Goal: Information Seeking & Learning: Learn about a topic

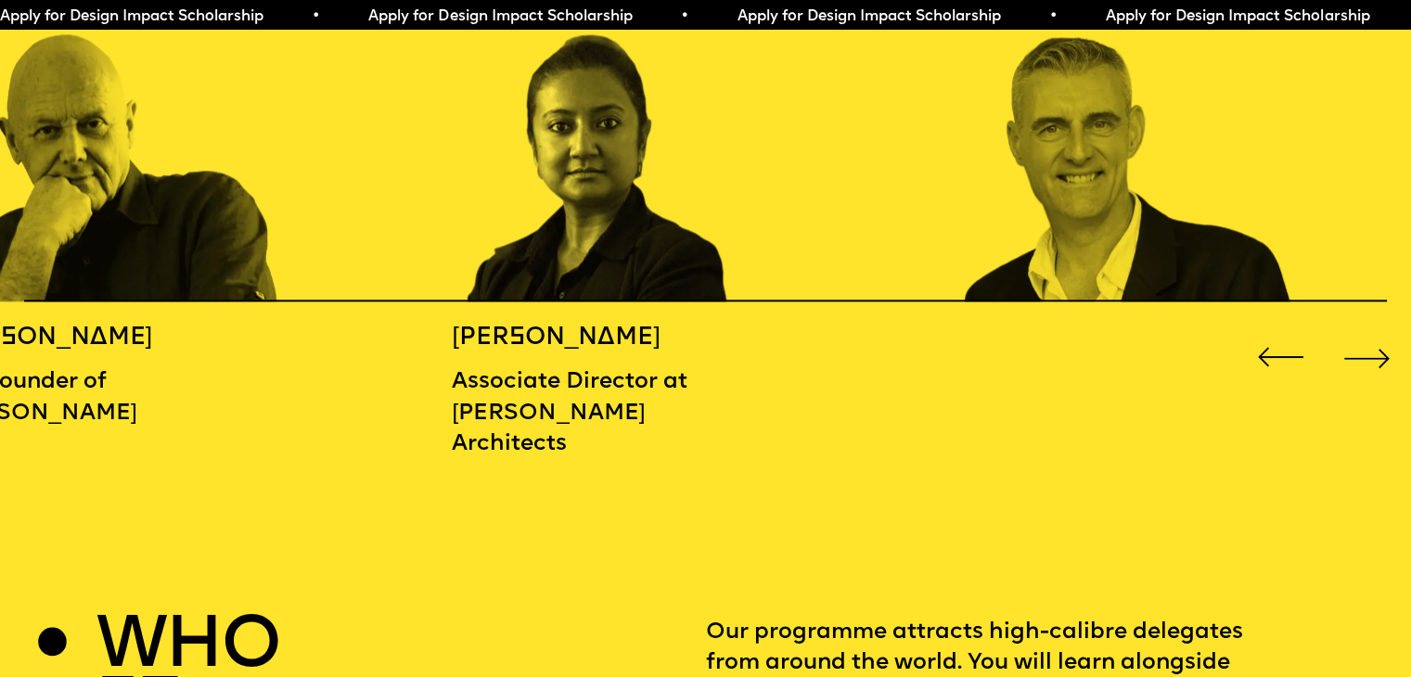
scroll to position [2327, 0]
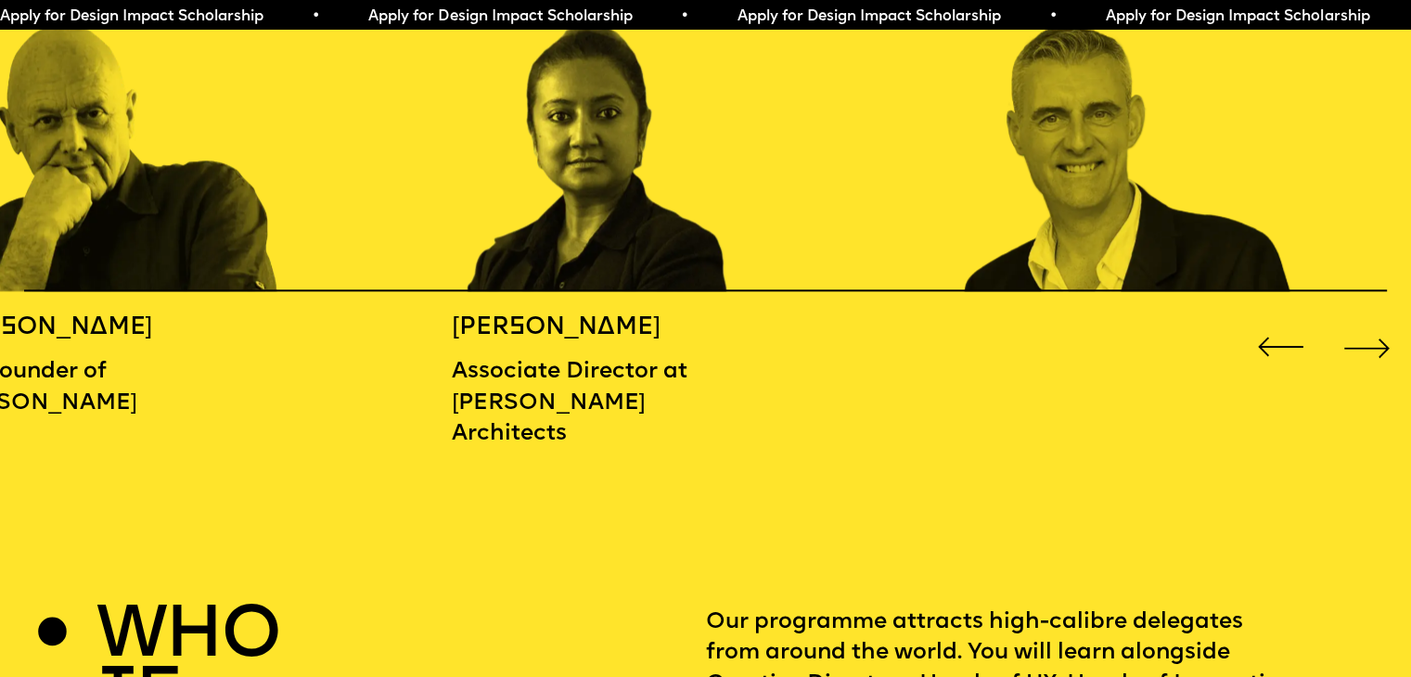
click at [1373, 349] on div "Next slide" at bounding box center [1367, 347] width 57 height 57
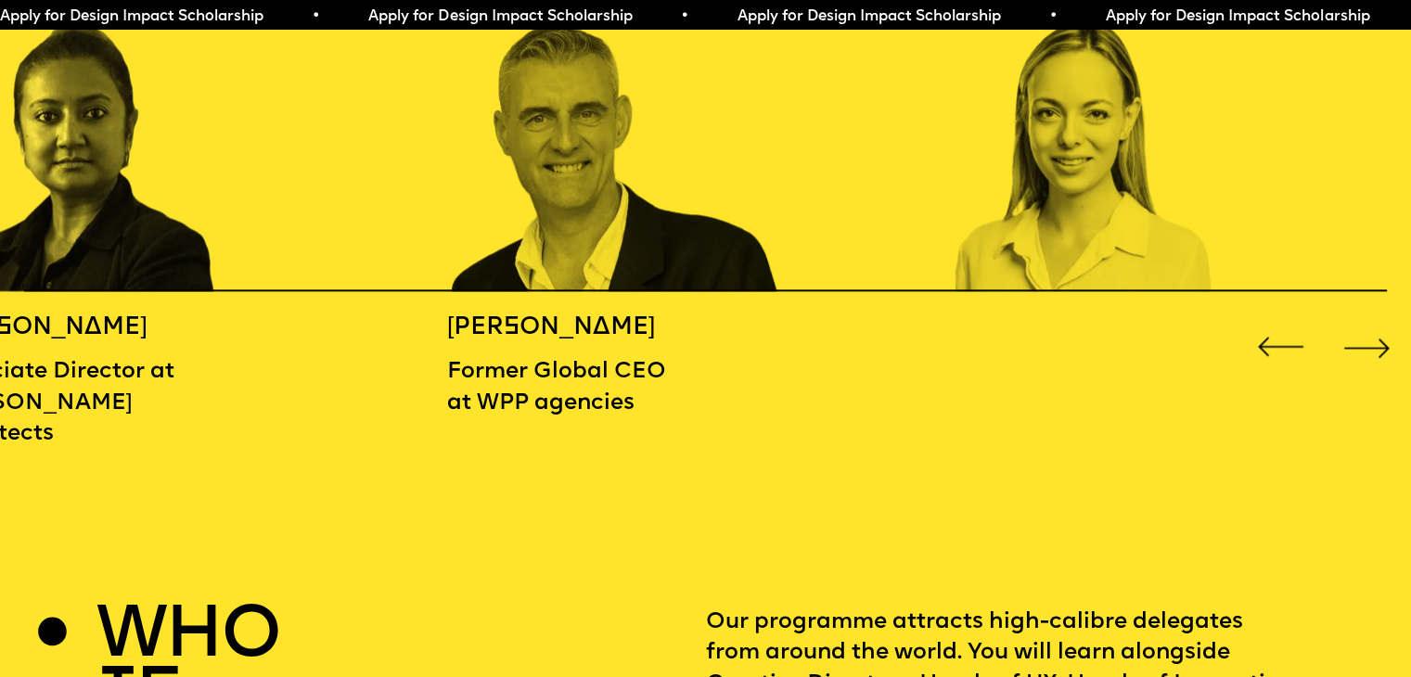
click at [1373, 349] on div "Next slide" at bounding box center [1367, 347] width 57 height 57
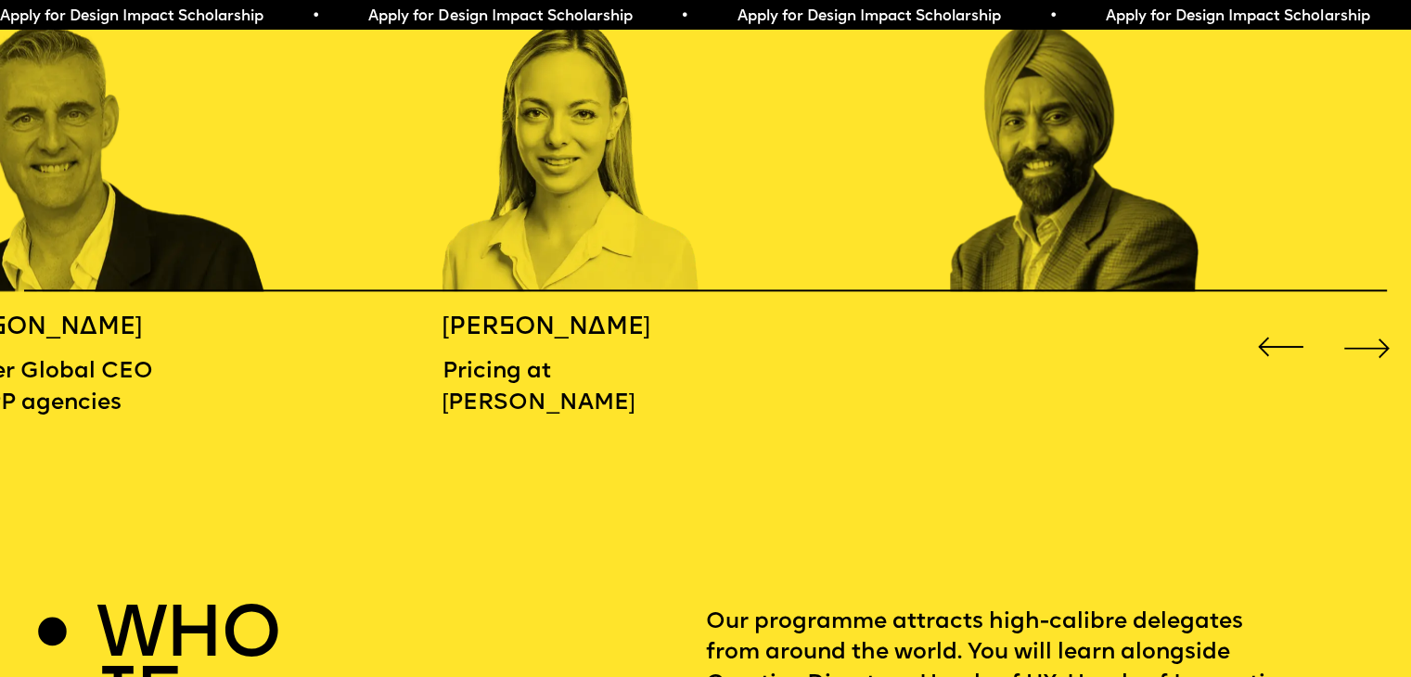
click at [1373, 349] on div "Next slide" at bounding box center [1367, 347] width 57 height 57
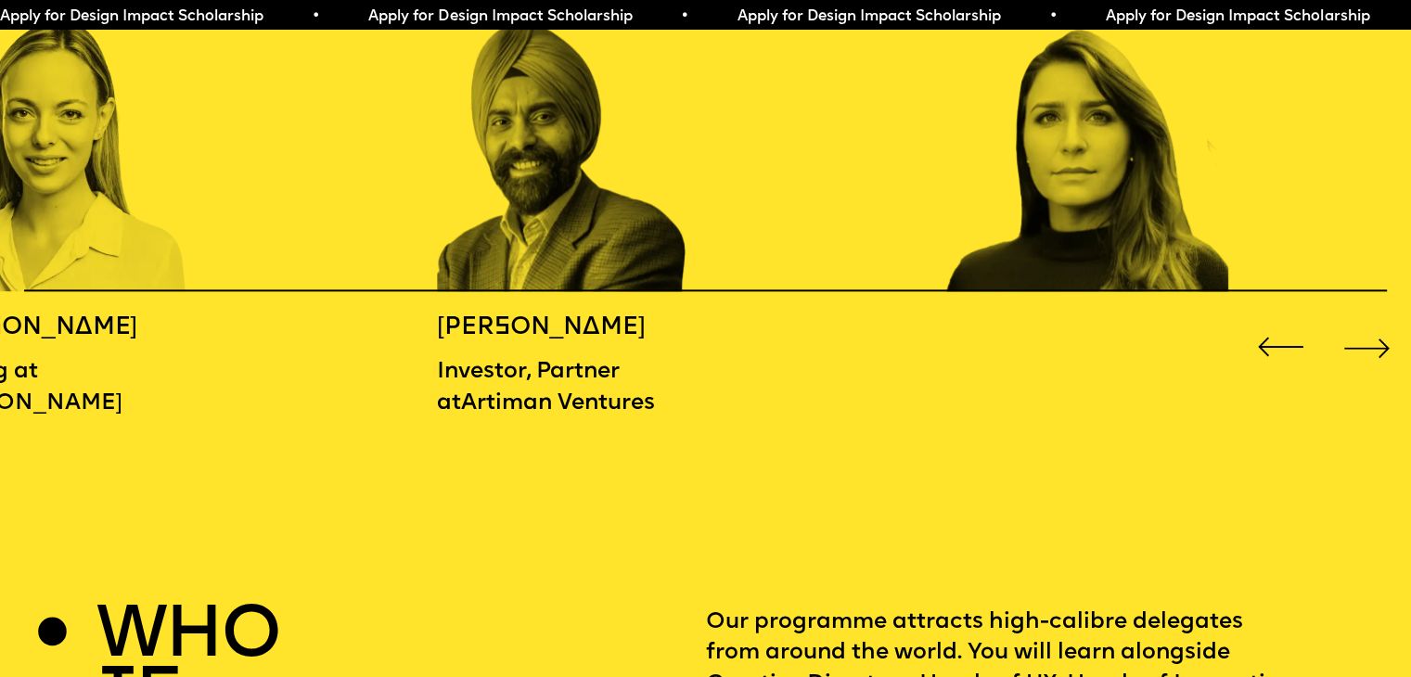
click at [1373, 349] on div "Next slide" at bounding box center [1367, 347] width 57 height 57
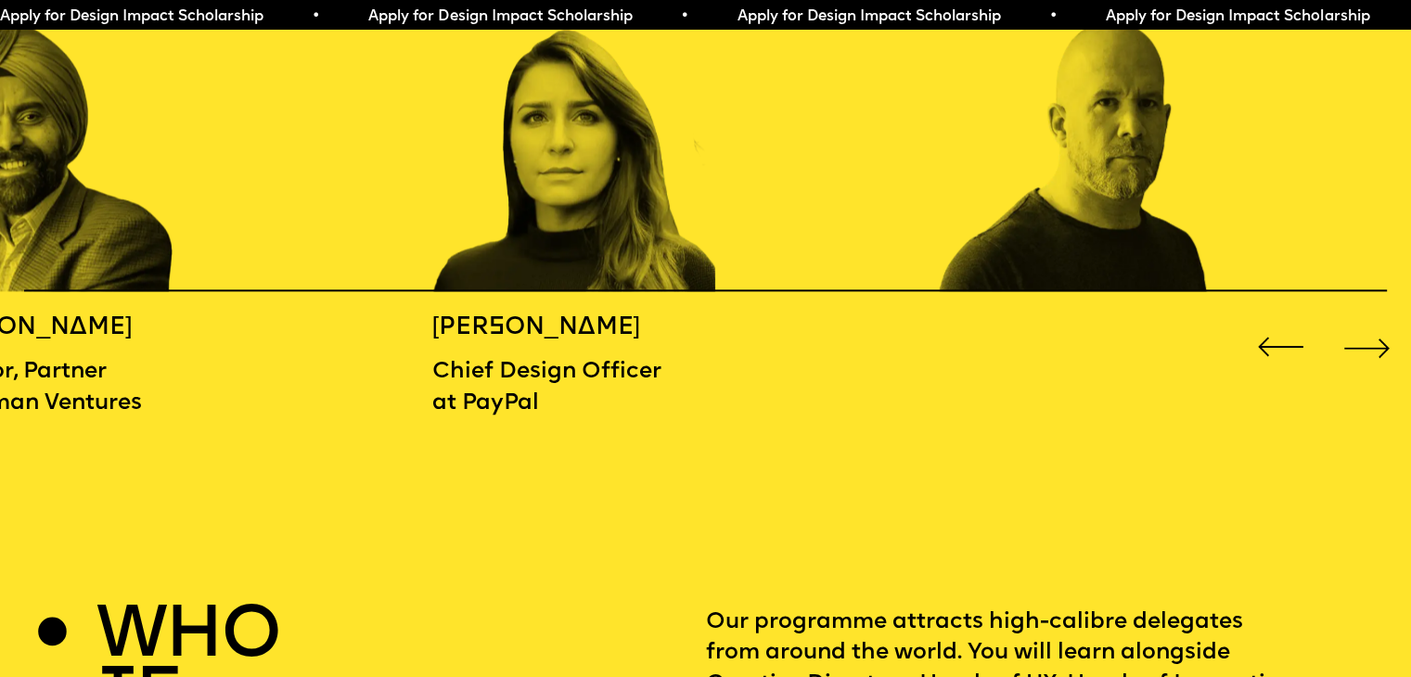
click at [1373, 349] on div "Next slide" at bounding box center [1367, 347] width 57 height 57
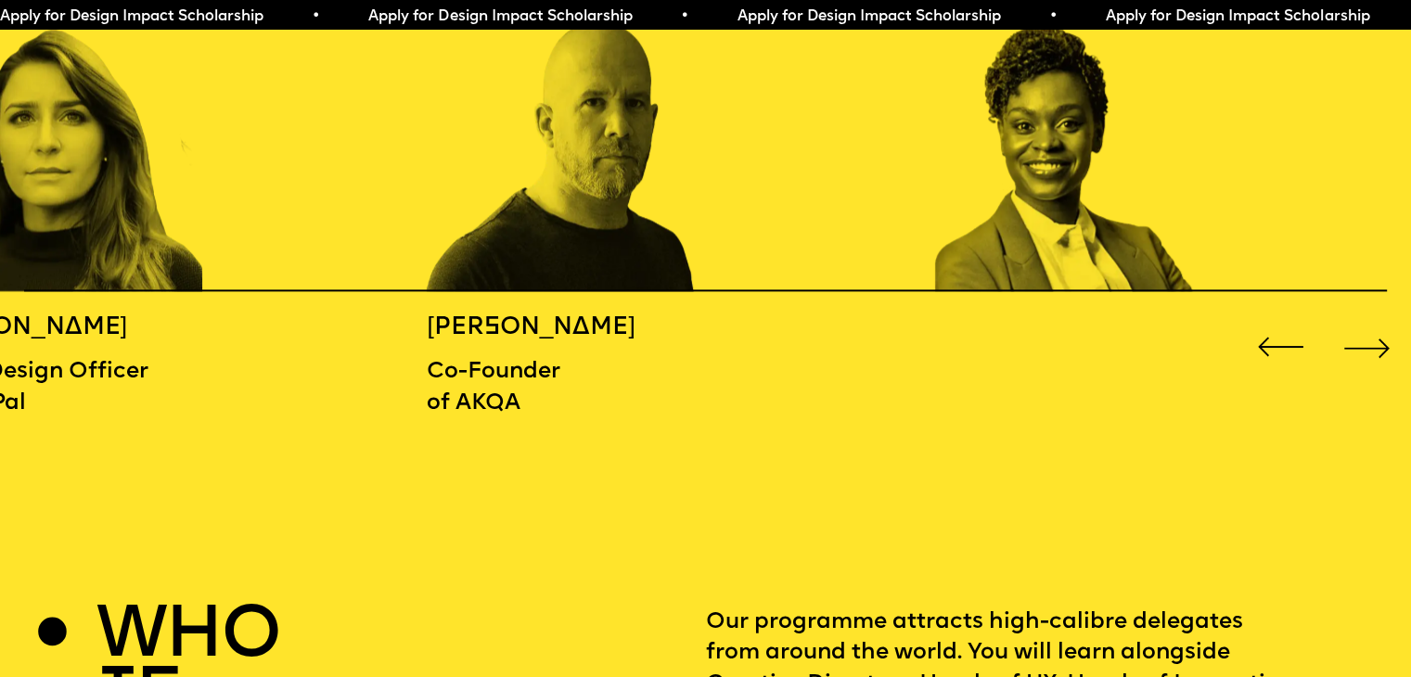
click at [1373, 349] on div "Next slide" at bounding box center [1367, 347] width 57 height 57
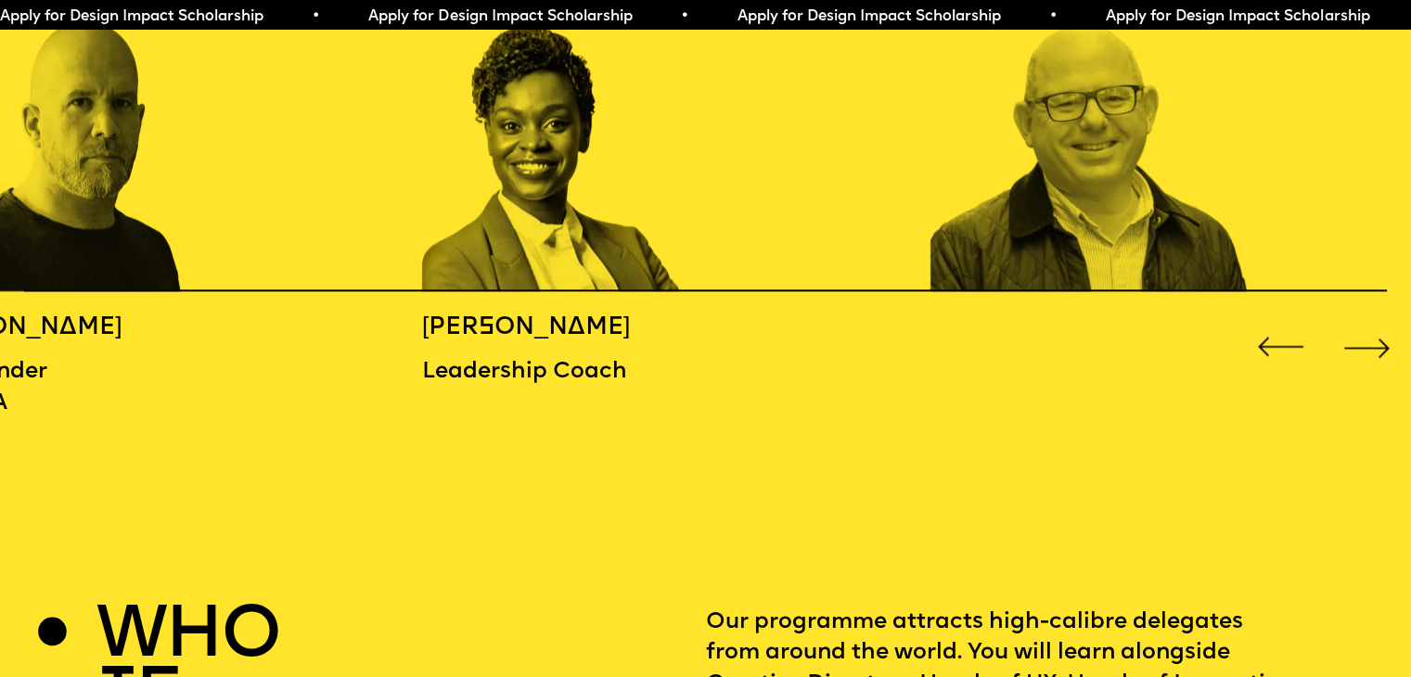
click at [1373, 349] on div "Next slide" at bounding box center [1367, 347] width 57 height 57
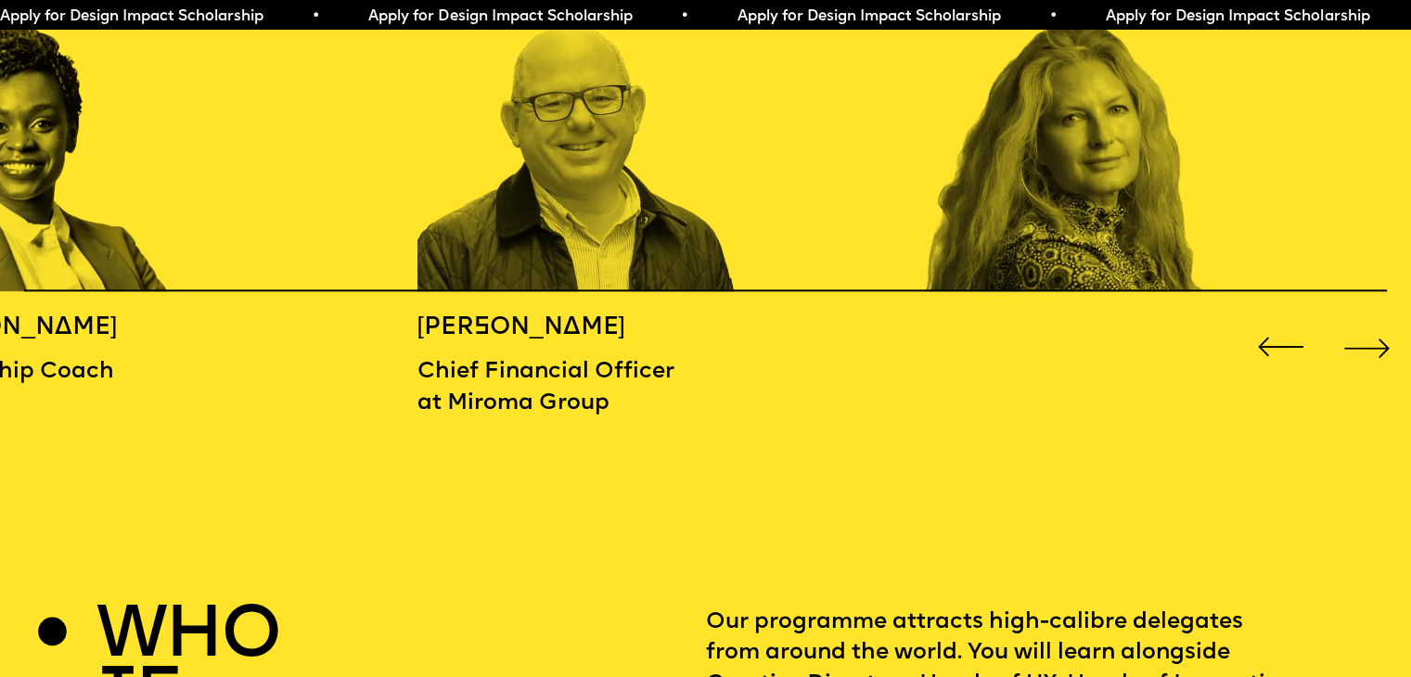
click at [1373, 349] on div "Next slide" at bounding box center [1367, 347] width 57 height 57
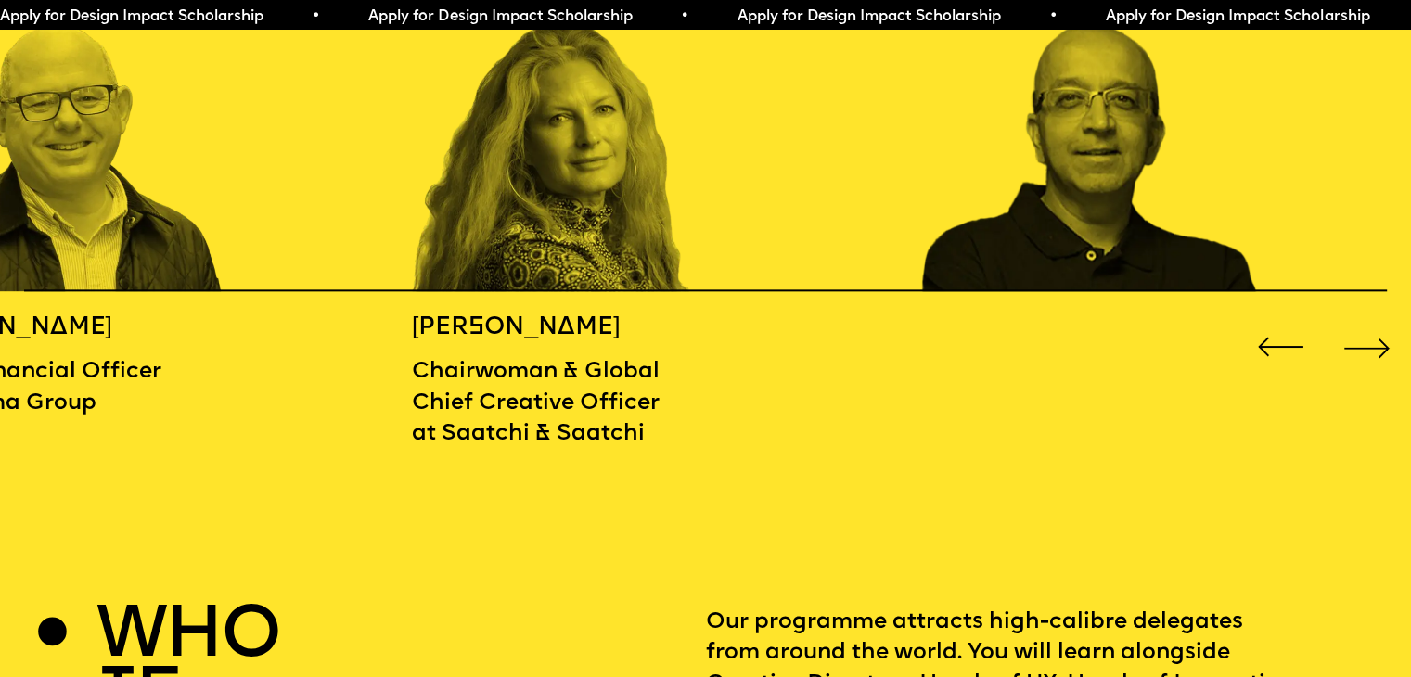
click at [1373, 349] on div "Next slide" at bounding box center [1367, 347] width 57 height 57
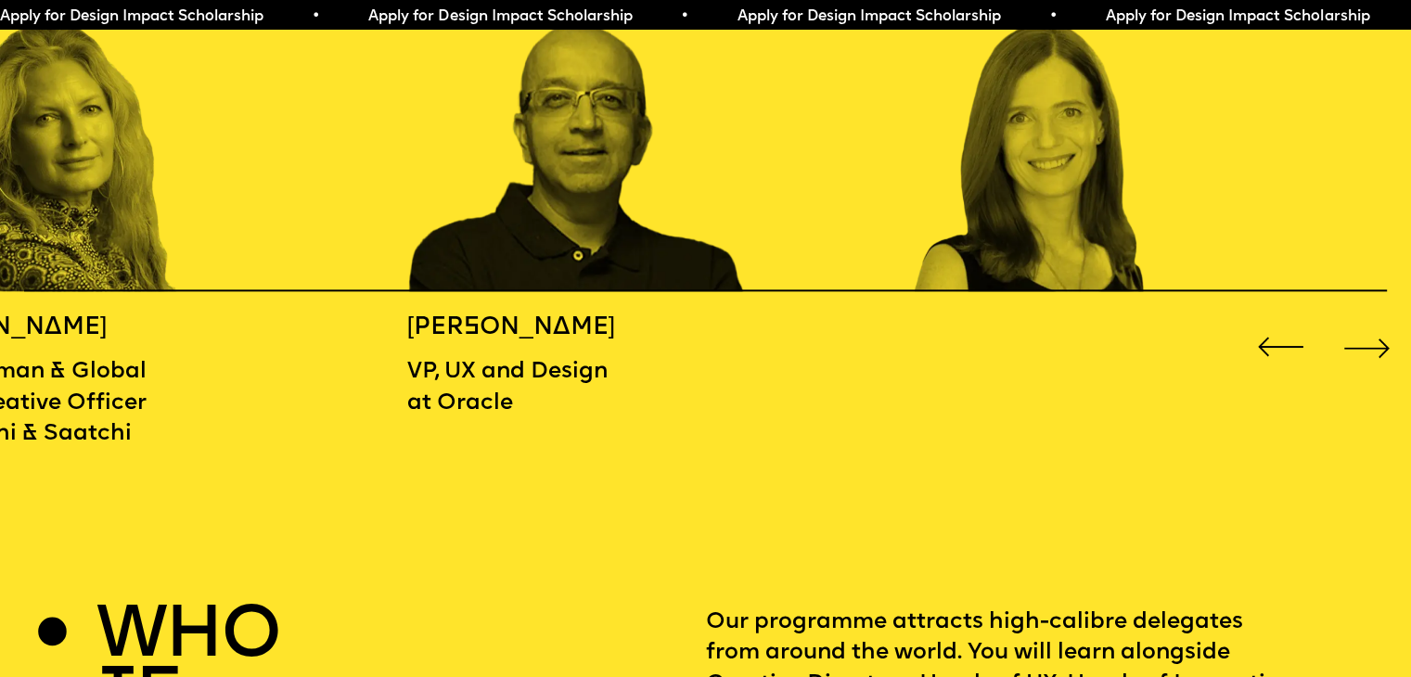
click at [1373, 349] on div "Next slide" at bounding box center [1367, 347] width 57 height 57
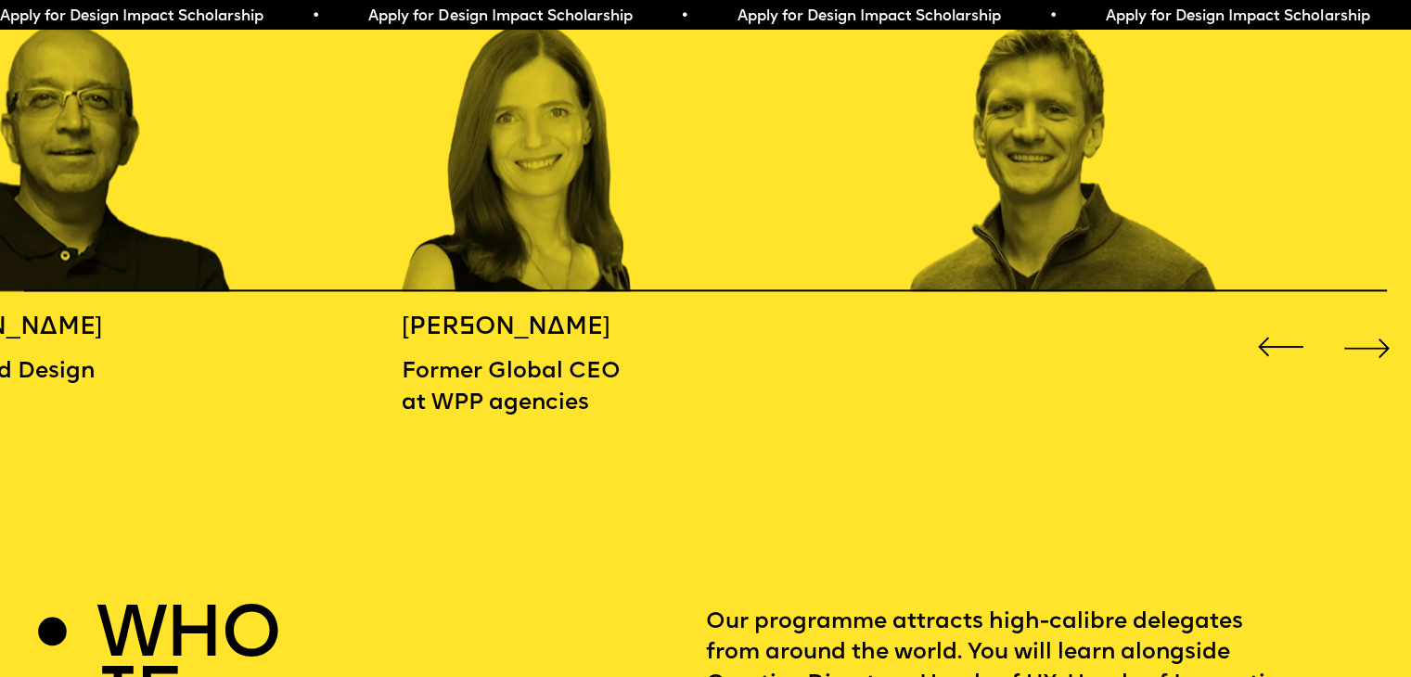
click at [1373, 349] on div "Next slide" at bounding box center [1367, 347] width 57 height 57
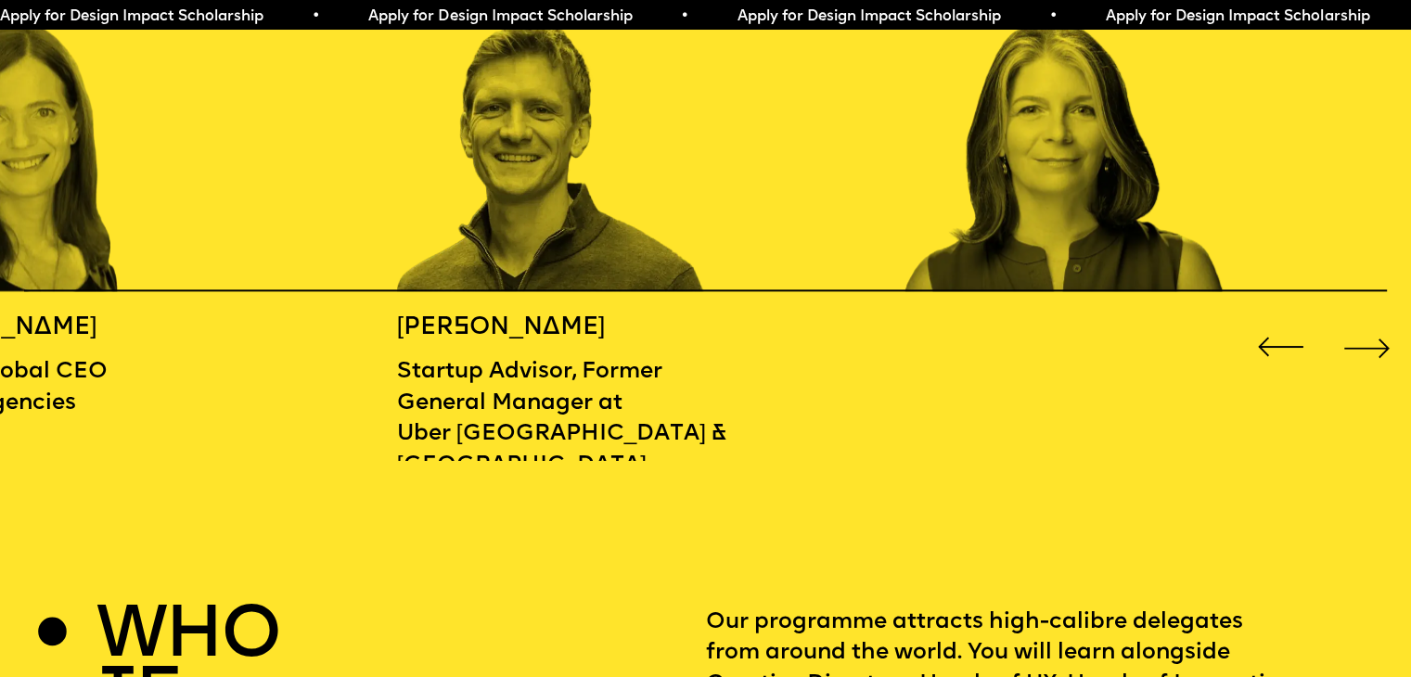
click at [1373, 349] on div "Next slide" at bounding box center [1367, 347] width 57 height 57
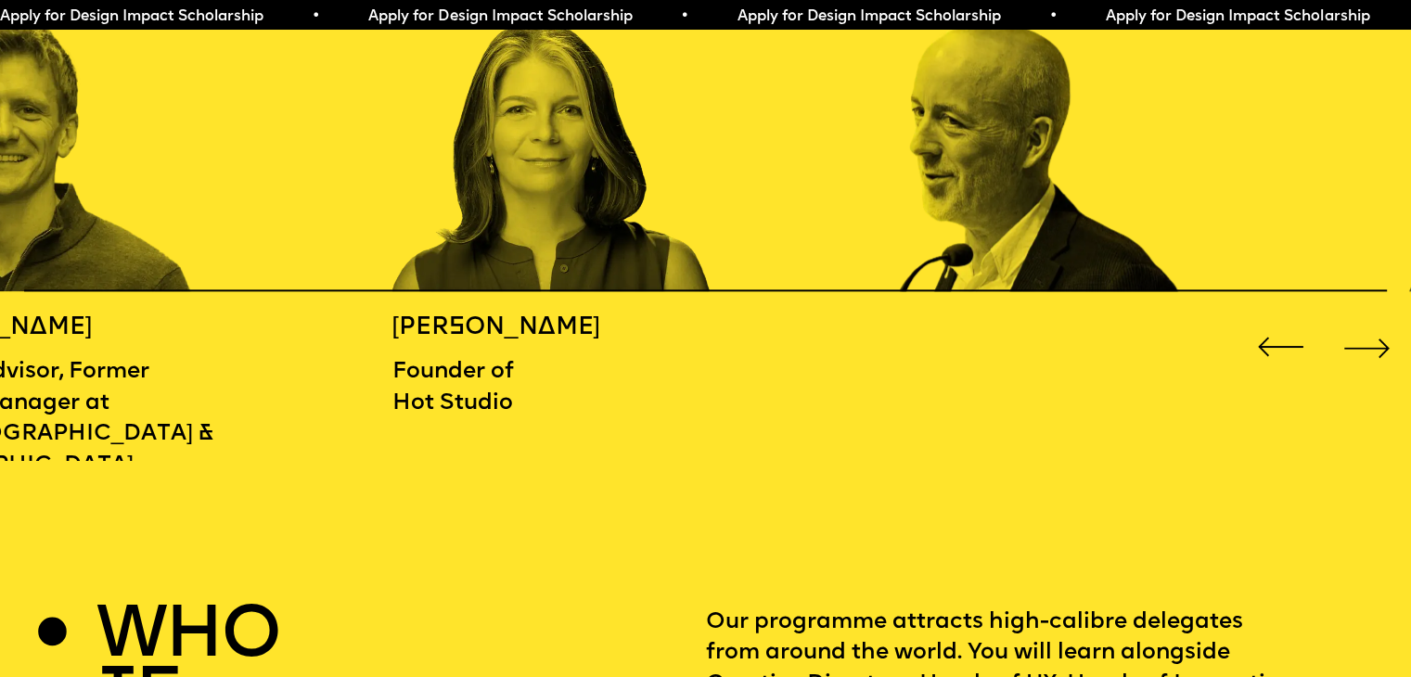
click at [1373, 349] on div "Next slide" at bounding box center [1367, 347] width 57 height 57
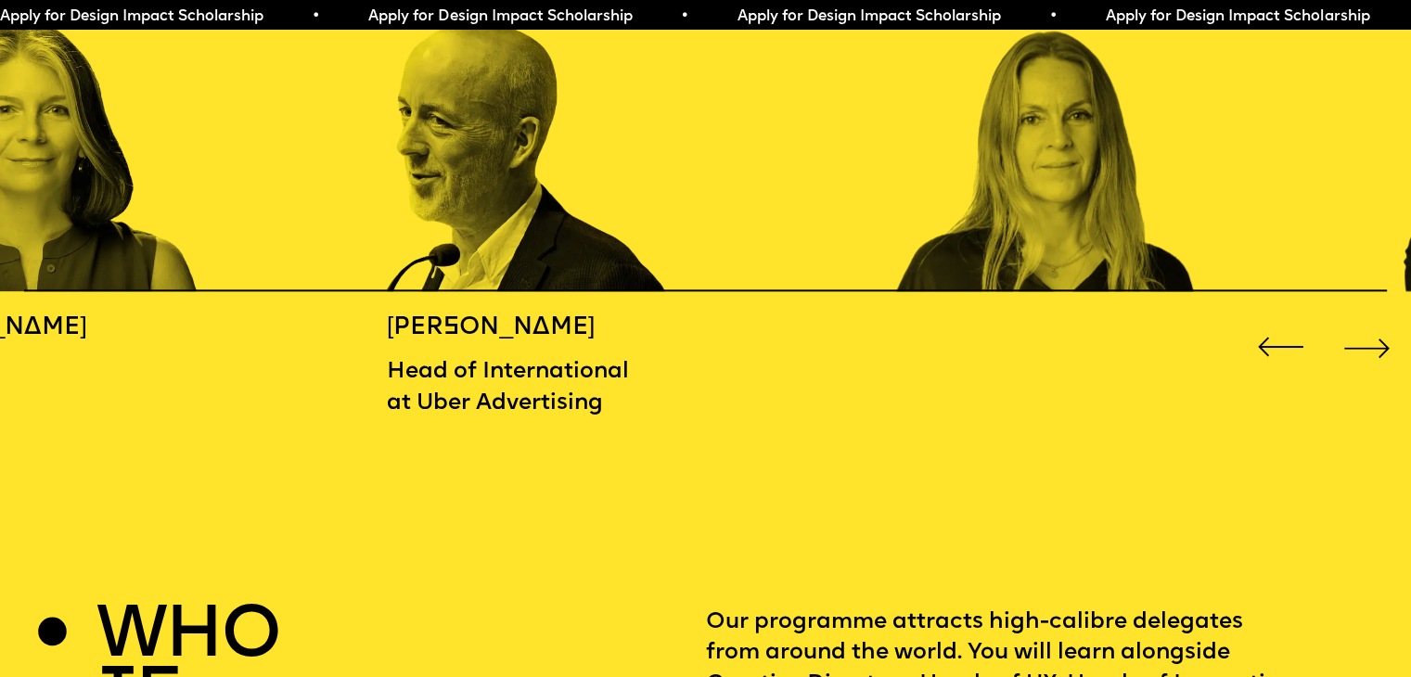
click at [1373, 349] on div "Next slide" at bounding box center [1367, 347] width 57 height 57
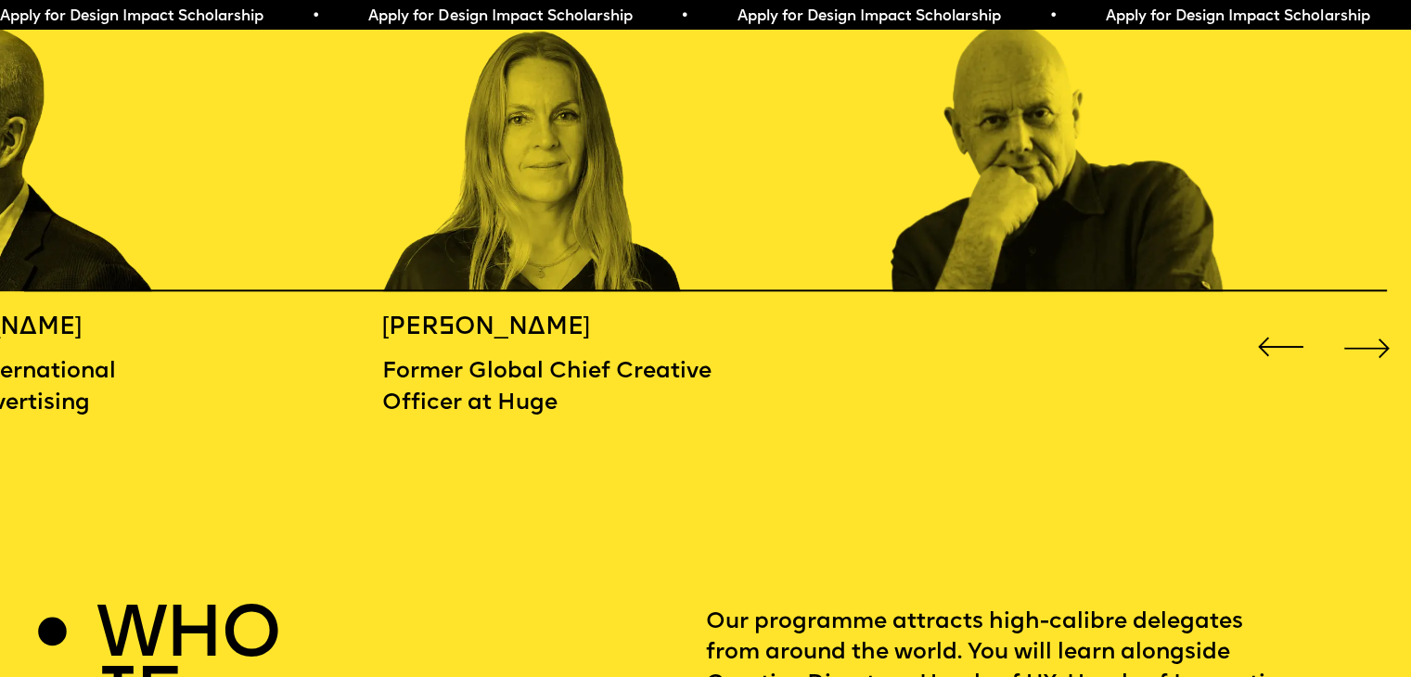
click at [1373, 349] on div "Next slide" at bounding box center [1367, 347] width 57 height 57
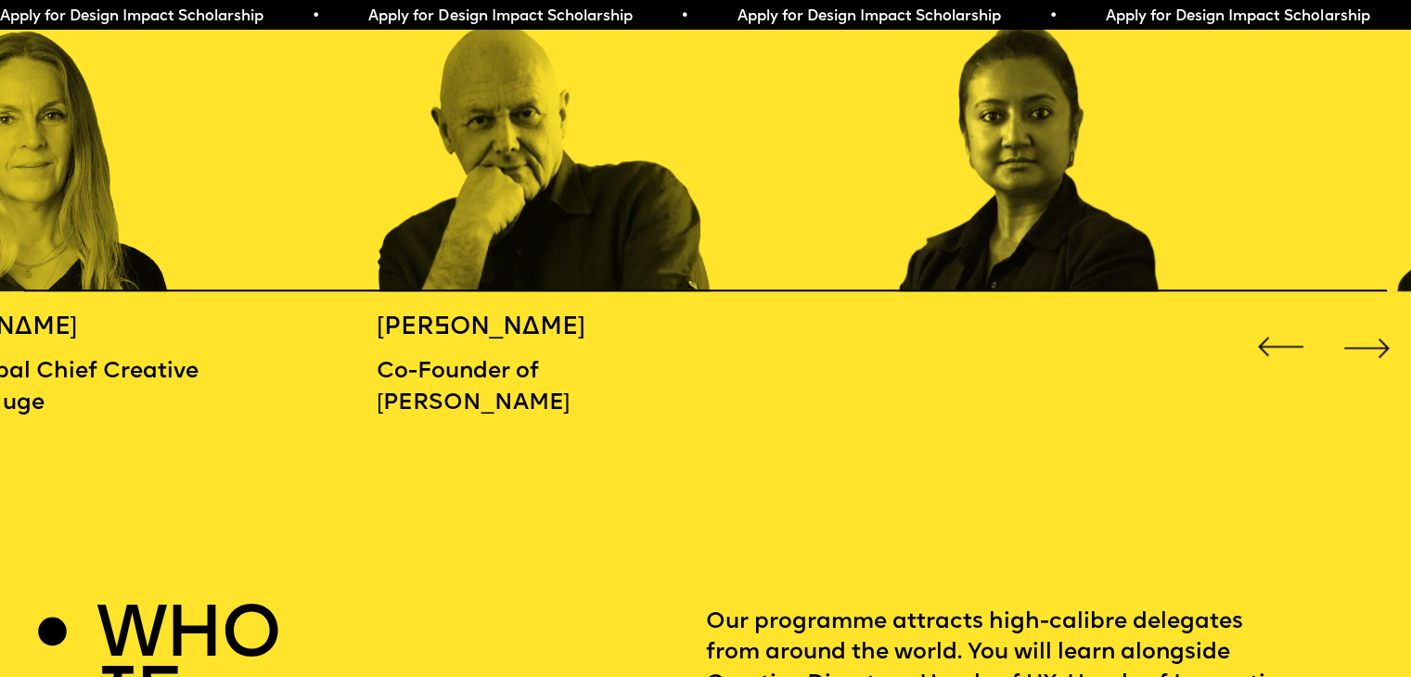
click at [1373, 349] on div "Next slide" at bounding box center [1367, 347] width 57 height 57
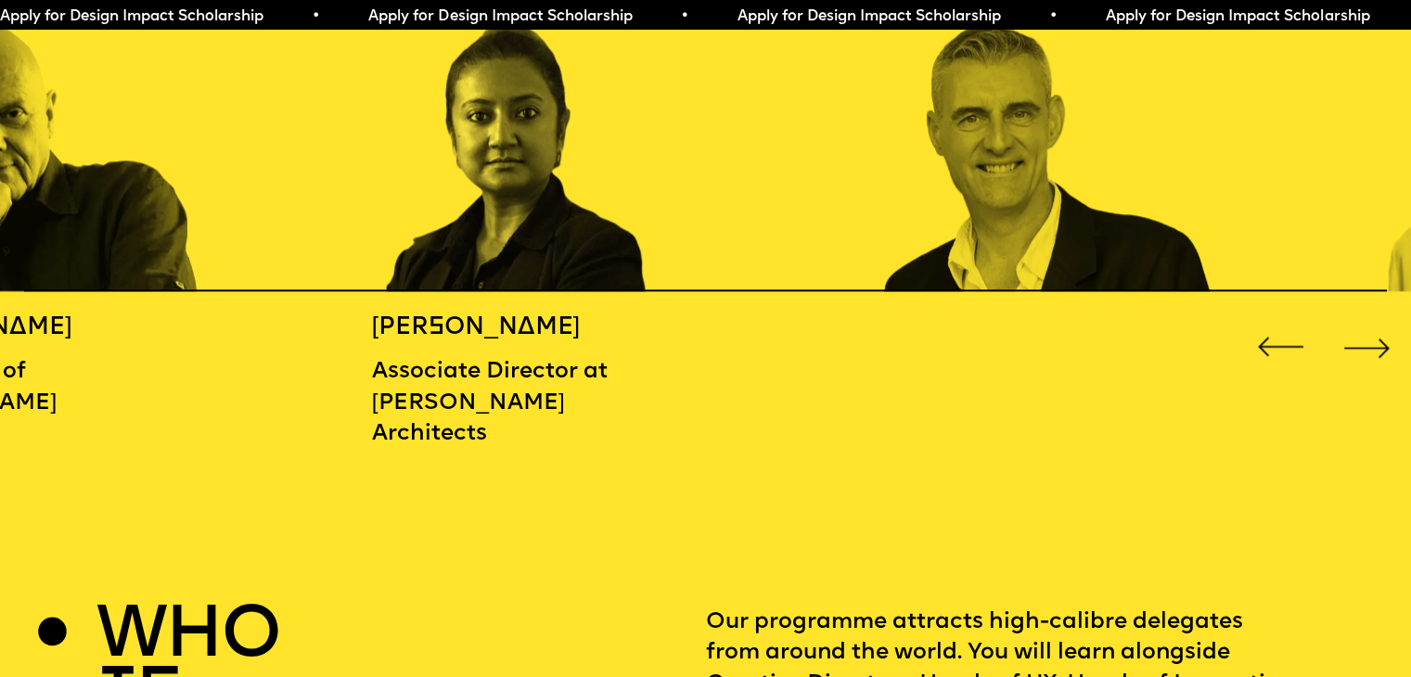
click at [1373, 349] on div "Next slide" at bounding box center [1367, 347] width 57 height 57
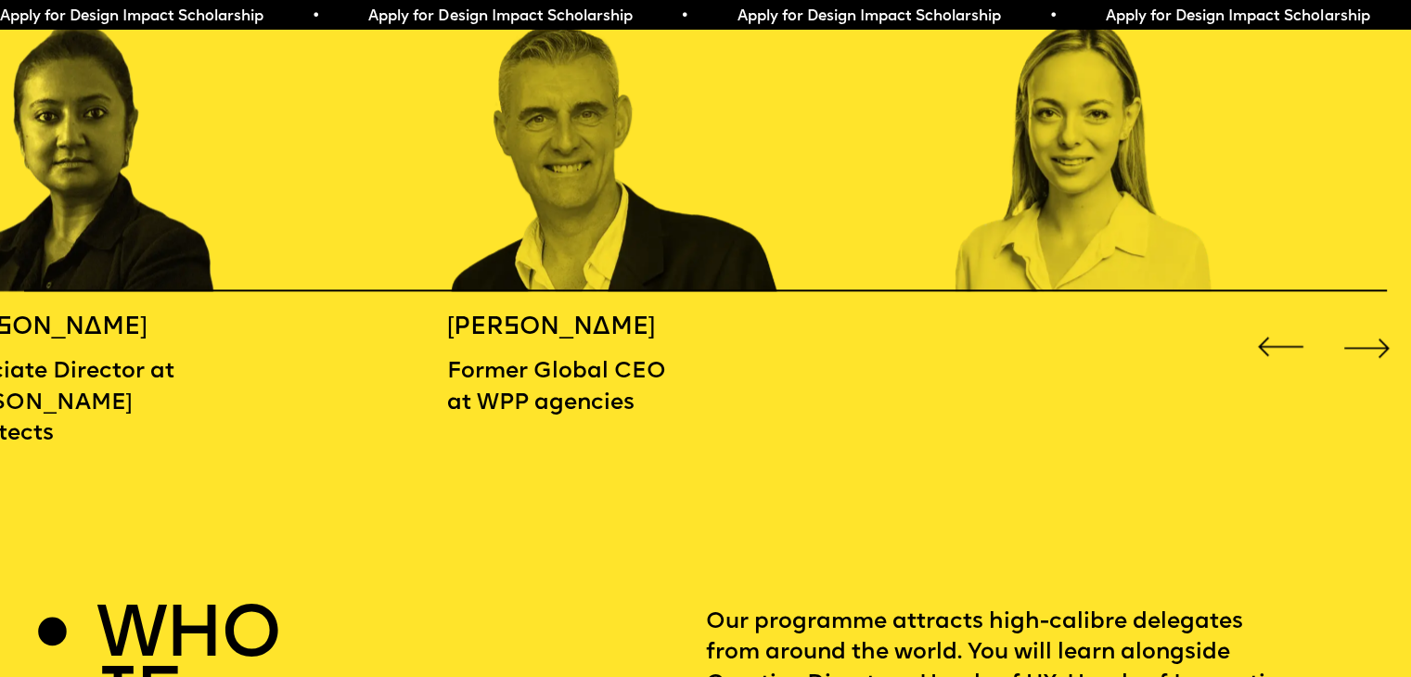
click at [1373, 349] on div "Next slide" at bounding box center [1367, 347] width 57 height 57
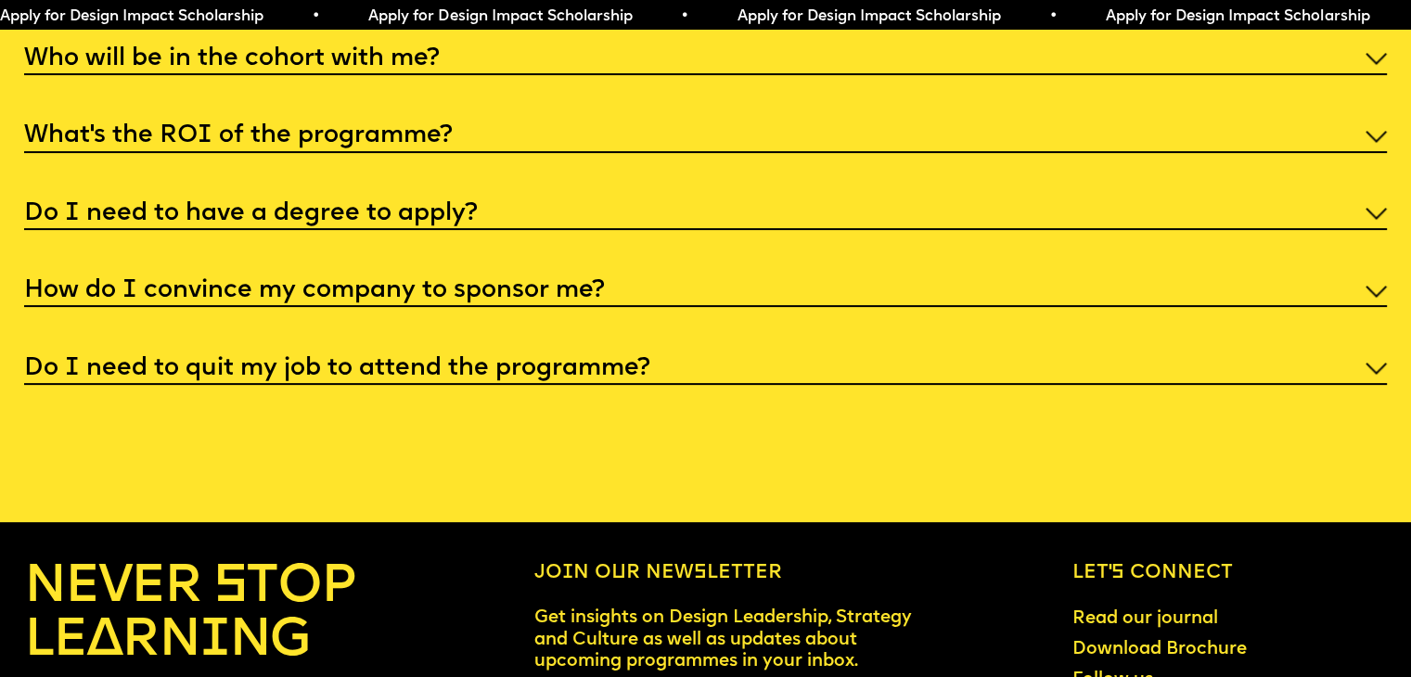
scroll to position [7540, 0]
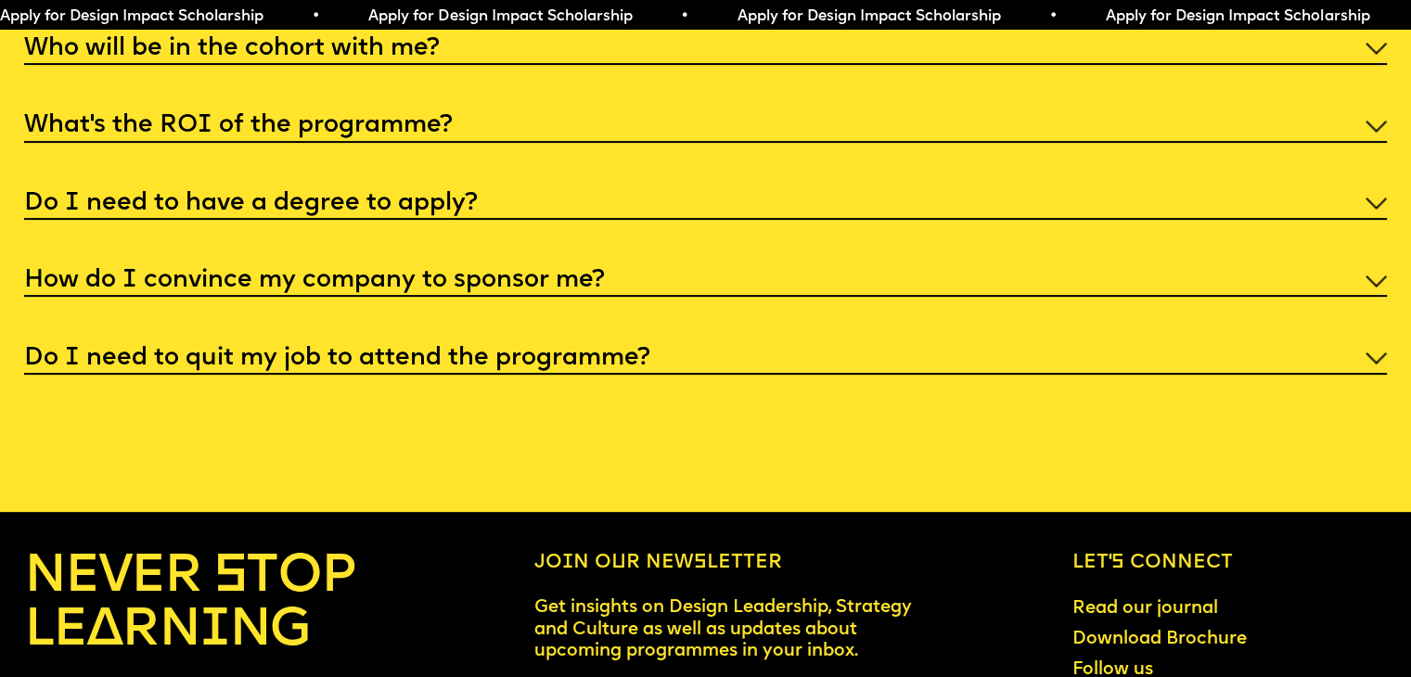
click at [1374, 133] on img at bounding box center [1376, 127] width 21 height 12
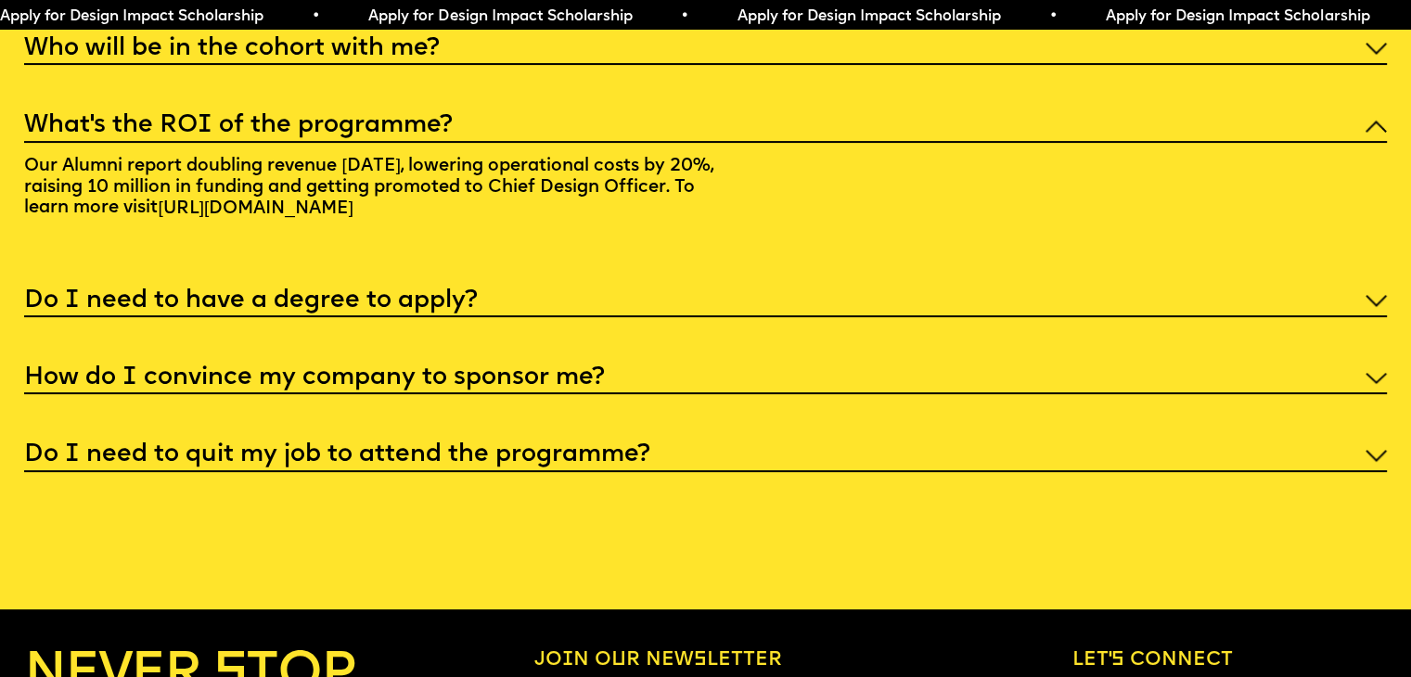
drag, startPoint x: 583, startPoint y: 291, endPoint x: 0, endPoint y: 320, distance: 583.3
click at [0, 320] on div "Faq I'm not a traditional designer, is this programme right for me? Though the …" at bounding box center [705, 163] width 1411 height 616
click at [193, 227] on link "https://alumni.futurelondonacademy.co.uk" at bounding box center [255, 208] width 215 height 37
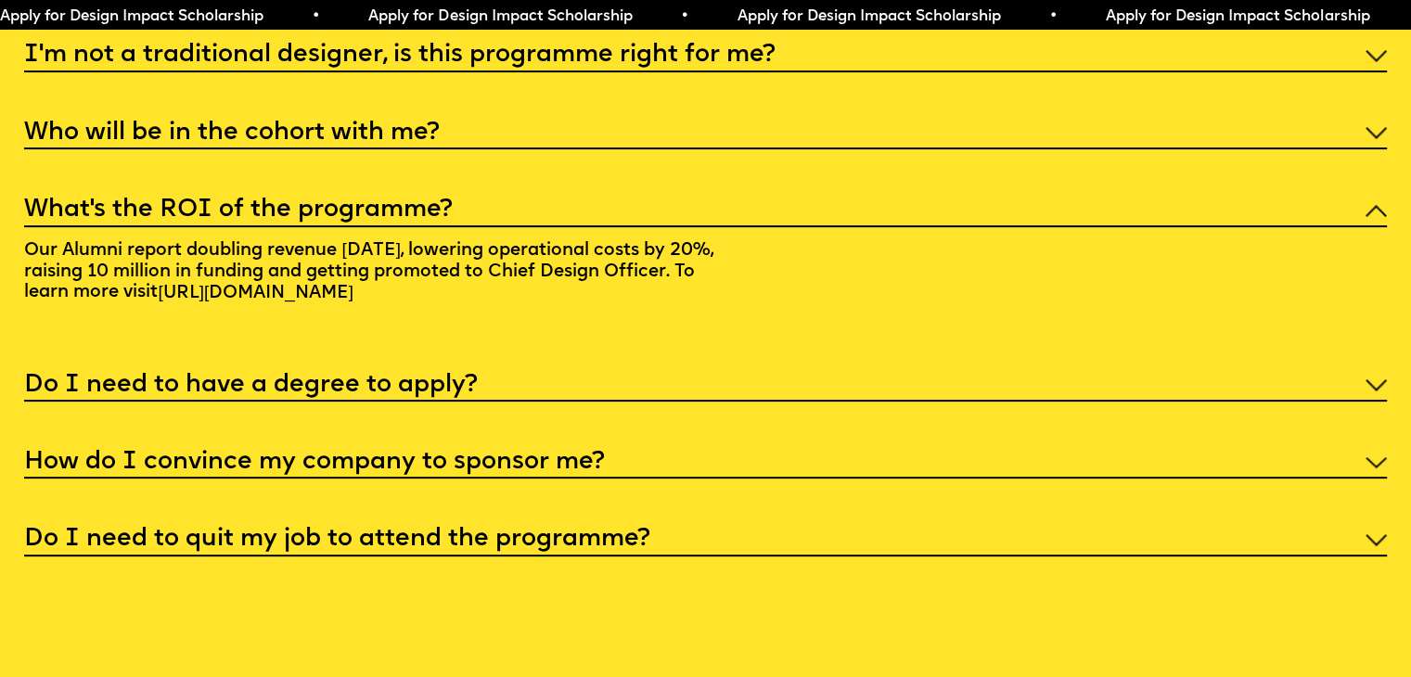
scroll to position [7444, 0]
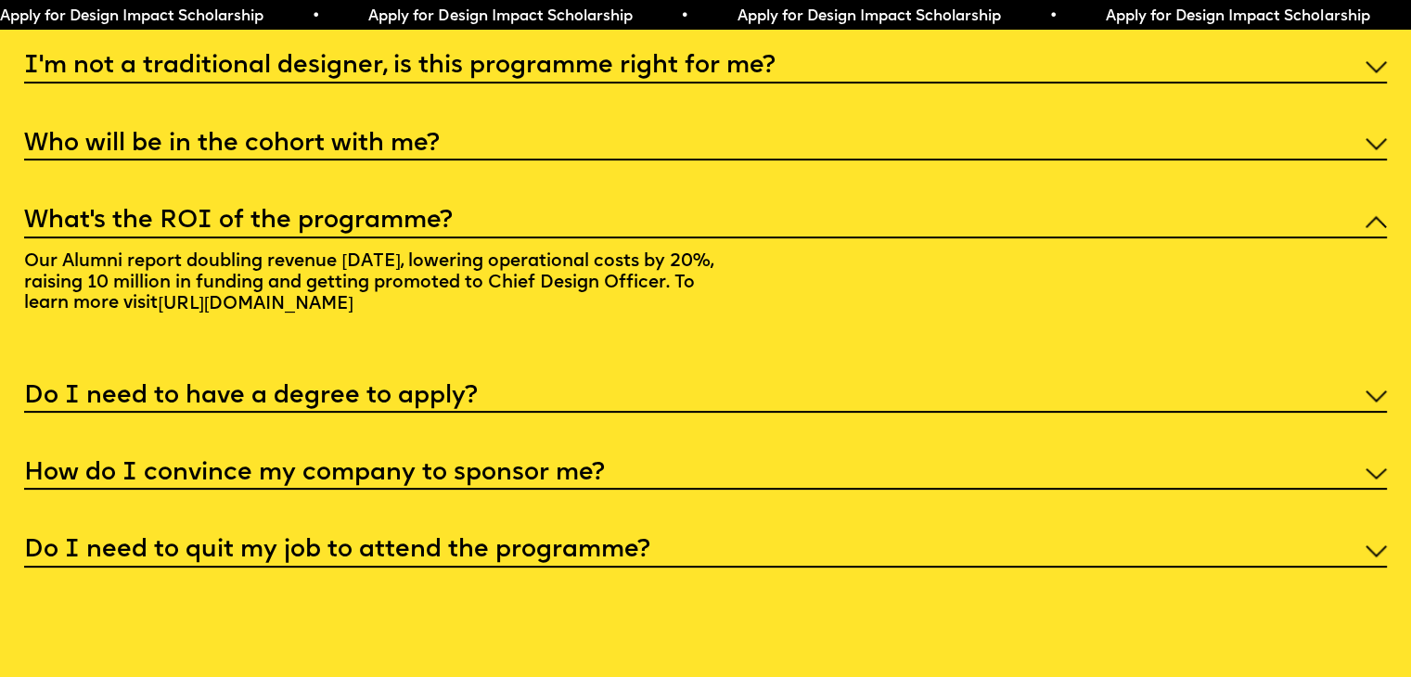
click at [560, 560] on h5 "Do I need to quit my job to attend the programme?" at bounding box center [337, 551] width 626 height 19
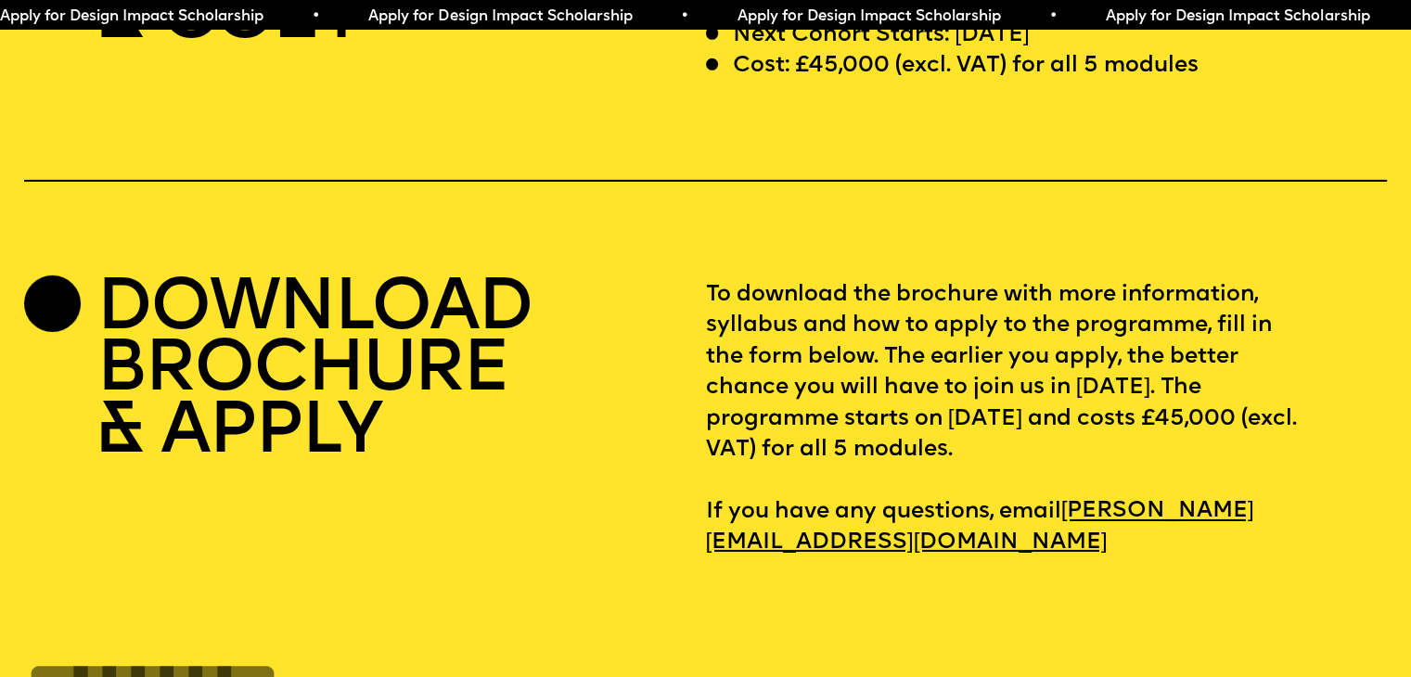
scroll to position [5961, 0]
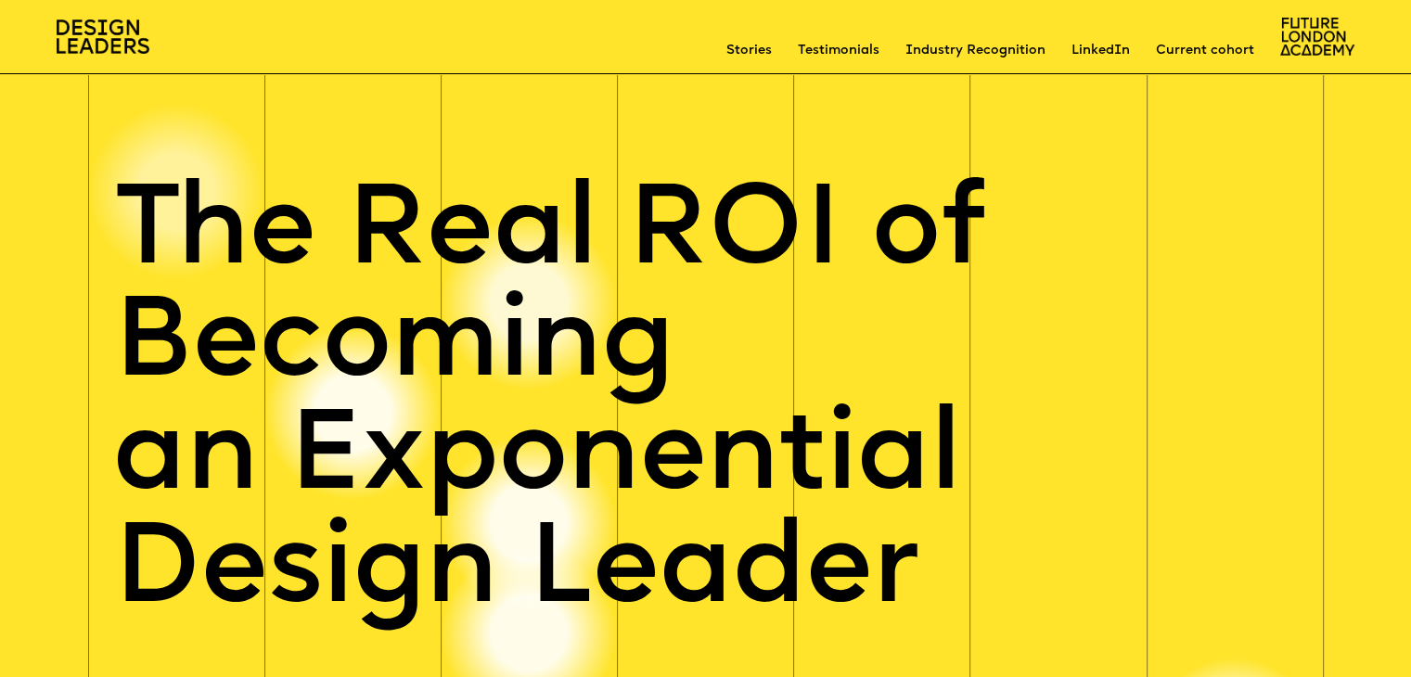
drag, startPoint x: 1419, startPoint y: 31, endPoint x: 1424, endPoint y: -51, distance: 81.8
click at [1410, 0] on html "Case studies Testimonials Linkedin reviews Industry Recognition Follow current …" at bounding box center [705, 338] width 1411 height 677
